Goal: Information Seeking & Learning: Learn about a topic

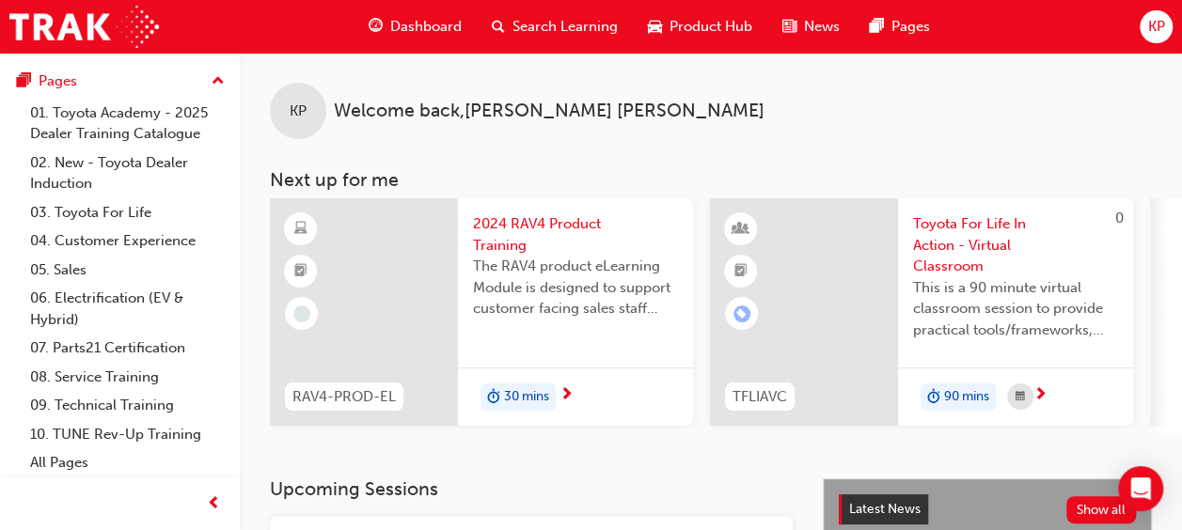
click at [517, 222] on span "2024 RAV4 Product Training" at bounding box center [575, 234] width 205 height 42
